Goal: Check status: Check status

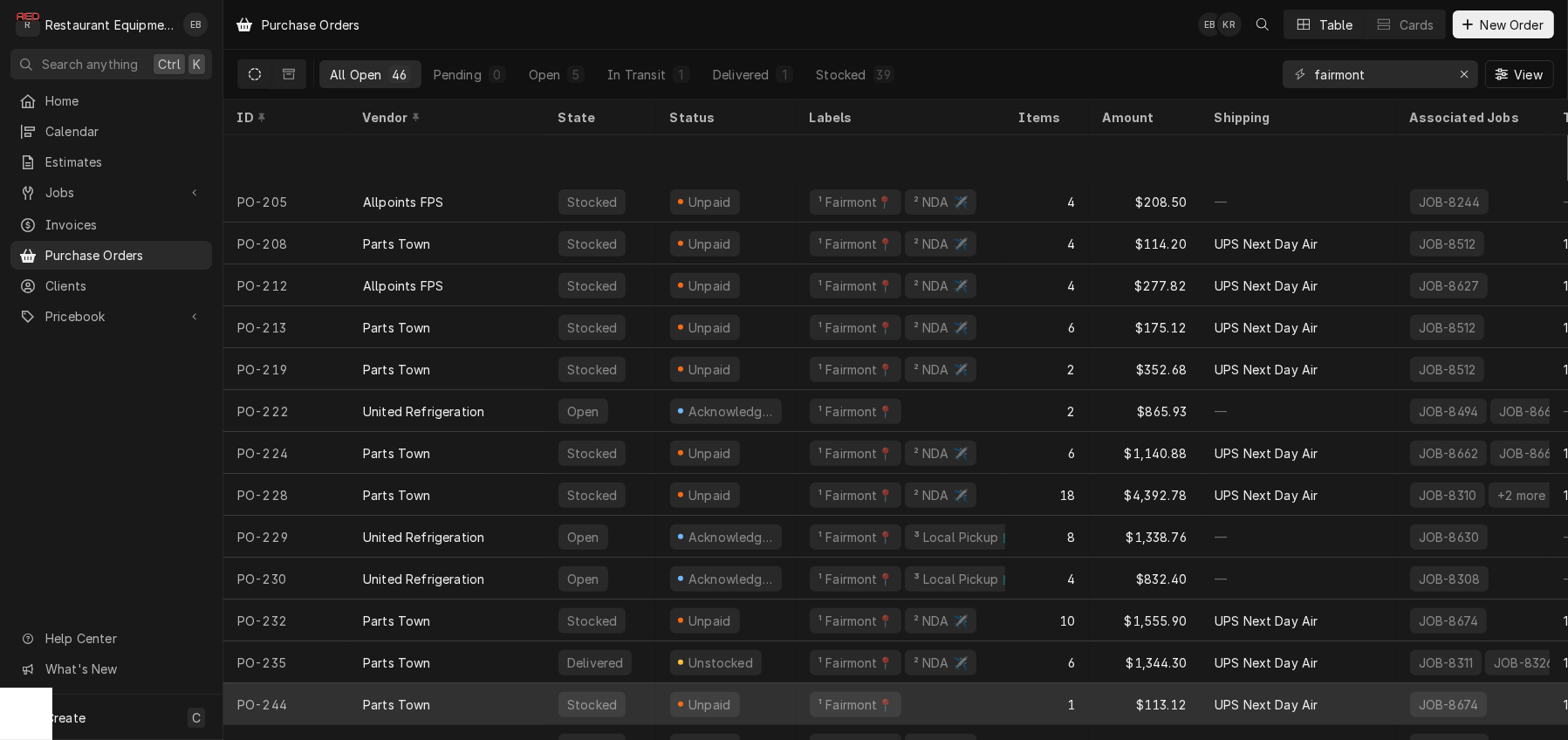
scroll to position [1338, 0]
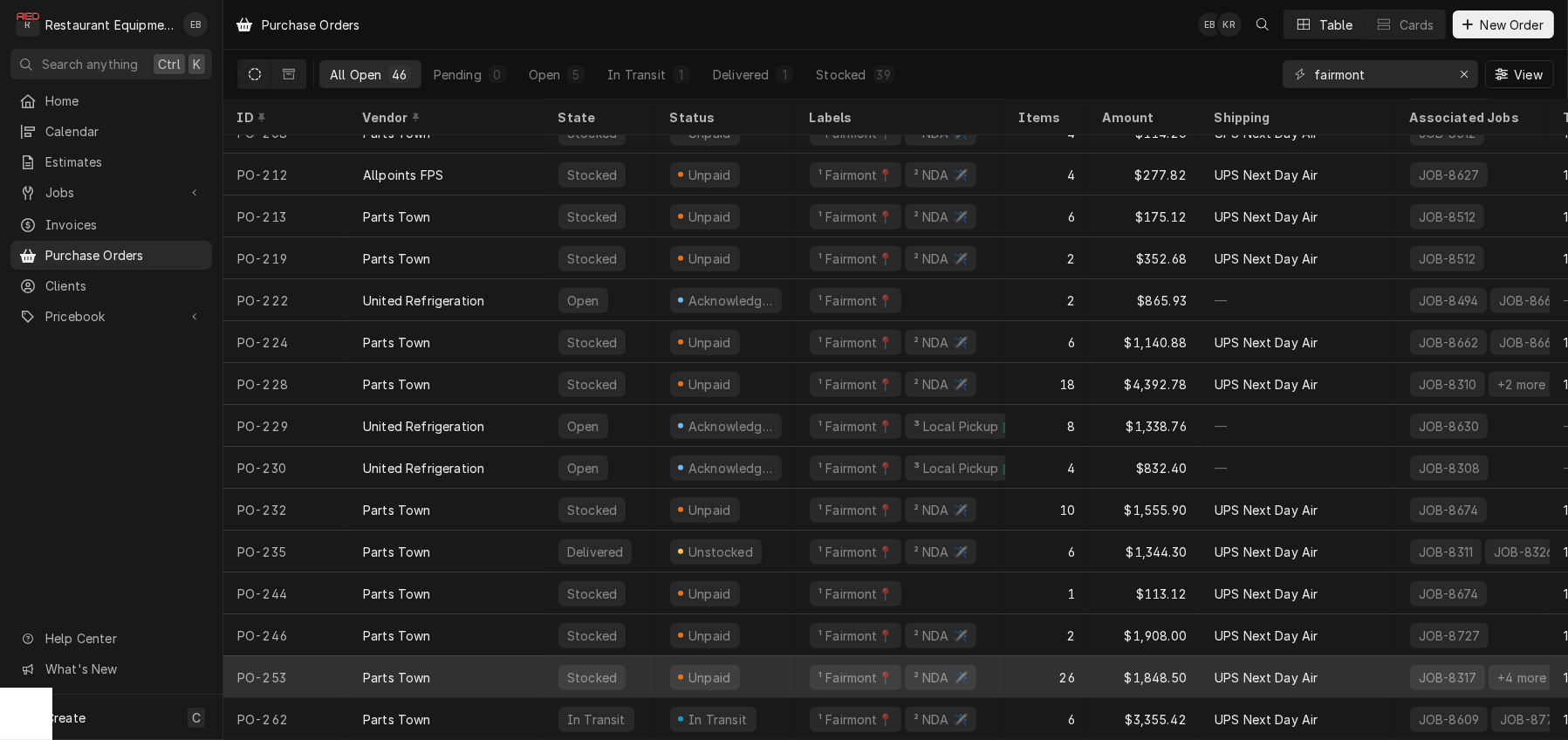
click at [788, 665] on div "Unpaid" at bounding box center [725, 677] width 139 height 42
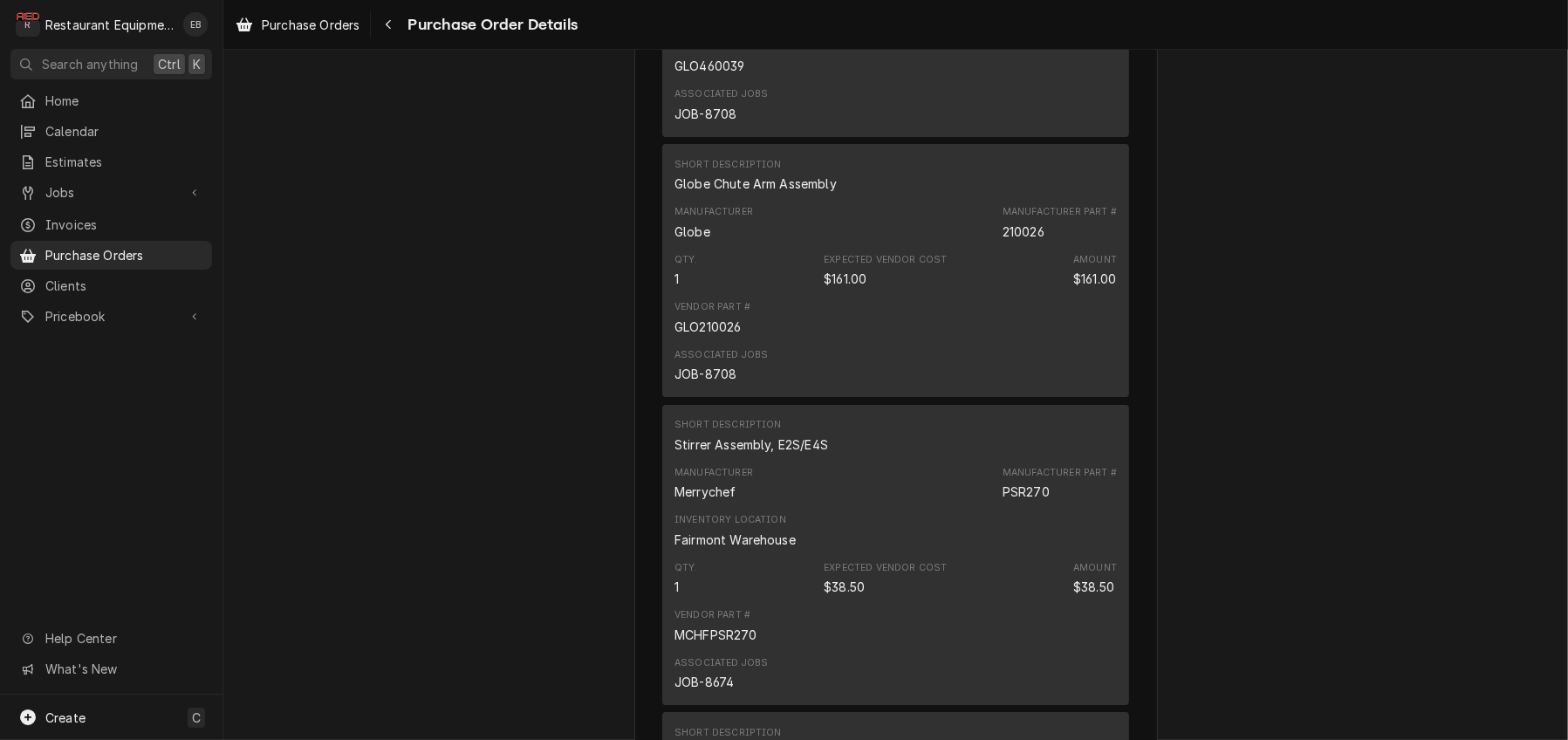
scroll to position [3840, 0]
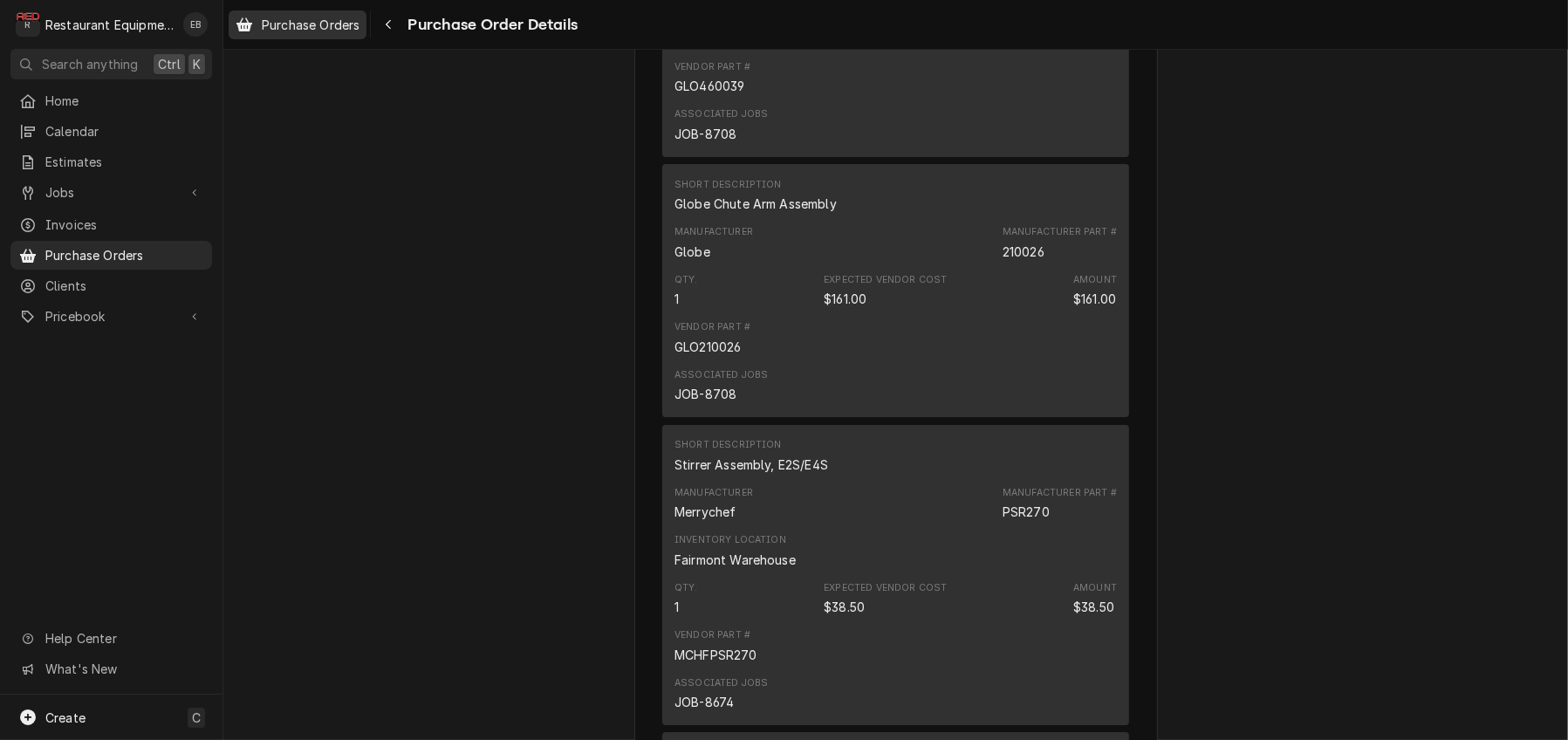
click at [359, 26] on span "Purchase Orders" at bounding box center [311, 25] width 98 height 19
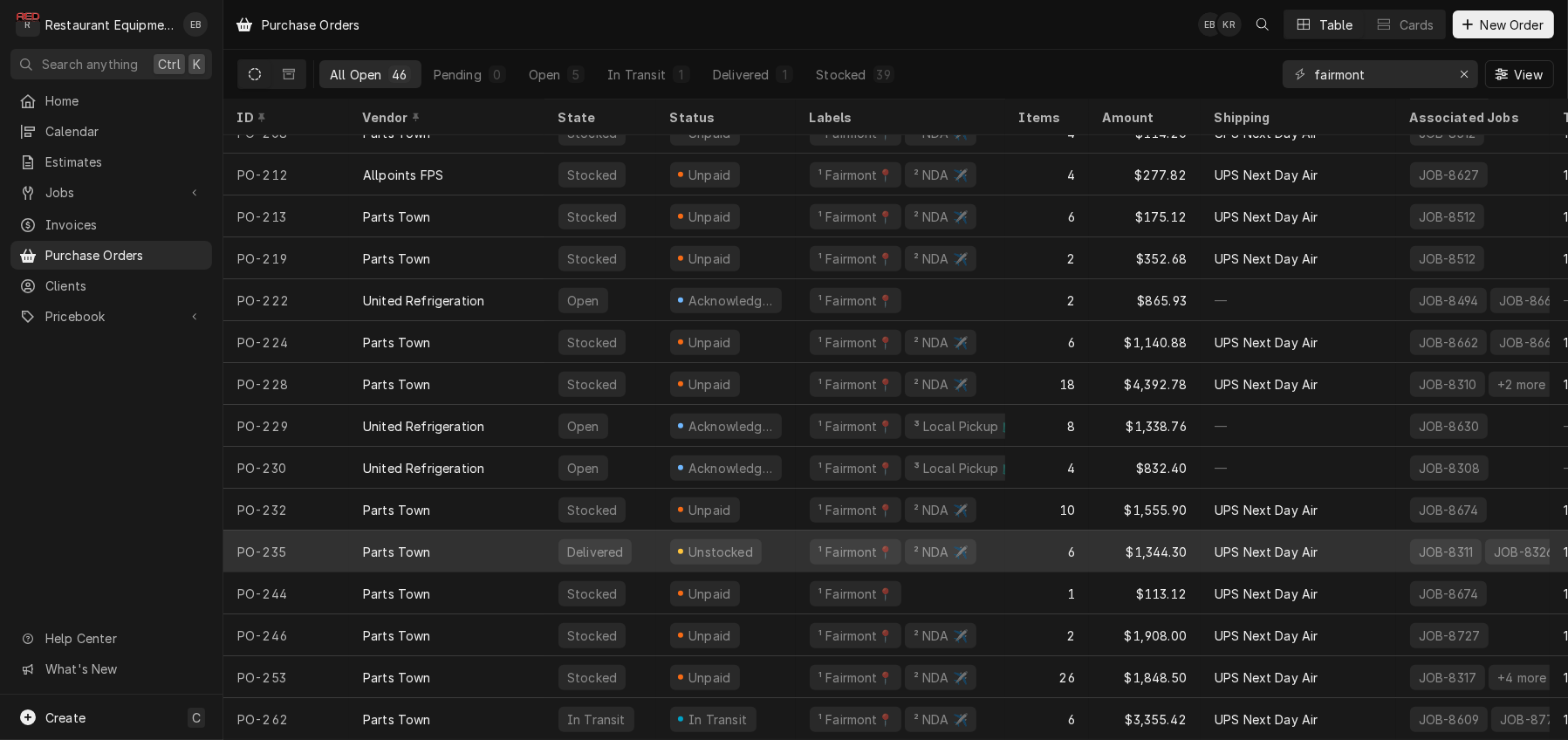
scroll to position [1338, 0]
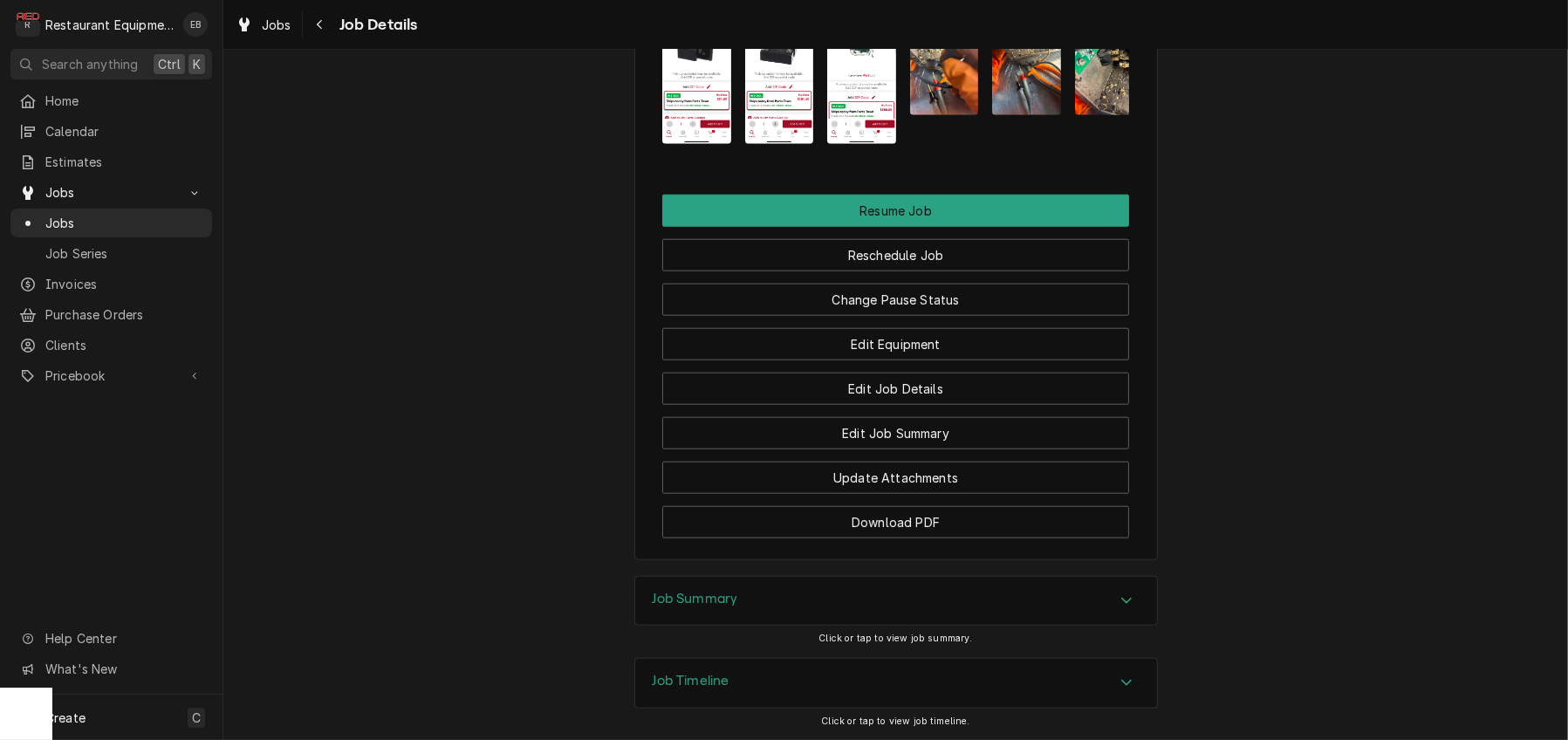
scroll to position [2211, 0]
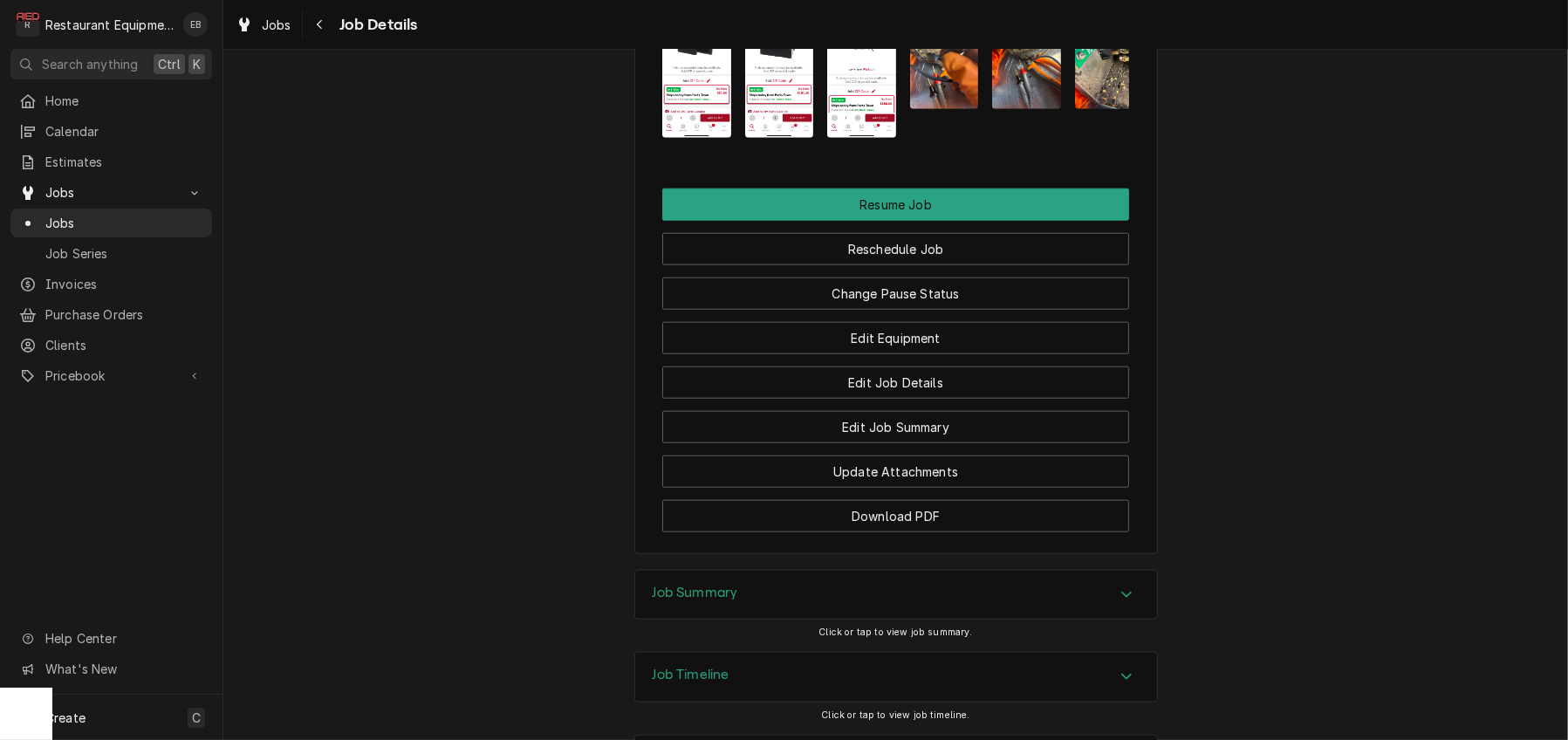
click at [694, 138] on img "Attachments" at bounding box center [697, 63] width 69 height 149
